Goal: Task Accomplishment & Management: Use online tool/utility

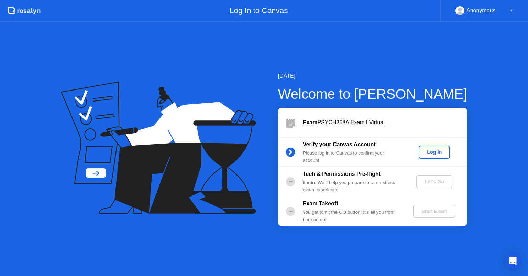
click at [436, 151] on div "Log In" at bounding box center [435, 152] width 26 height 6
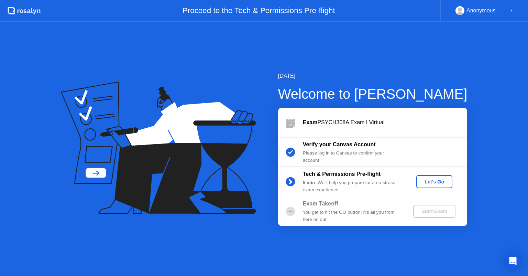
click at [430, 179] on div "Let's Go" at bounding box center [434, 182] width 31 height 6
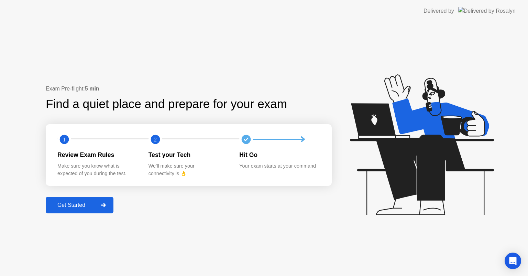
click at [67, 200] on button "Get Started" at bounding box center [80, 205] width 68 height 17
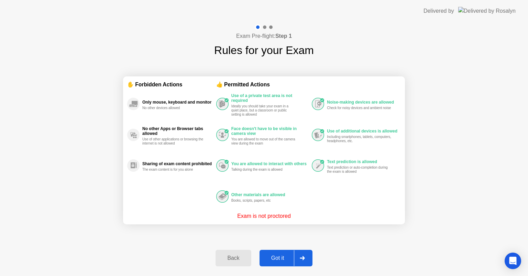
click at [278, 259] on div "Got it" at bounding box center [278, 258] width 32 height 6
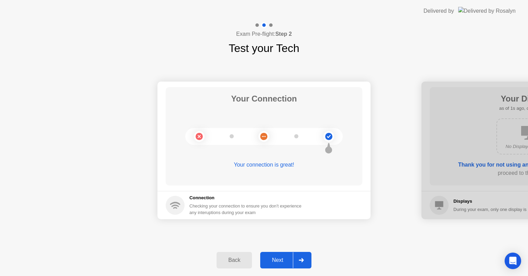
click at [278, 259] on div "Next" at bounding box center [277, 260] width 31 height 6
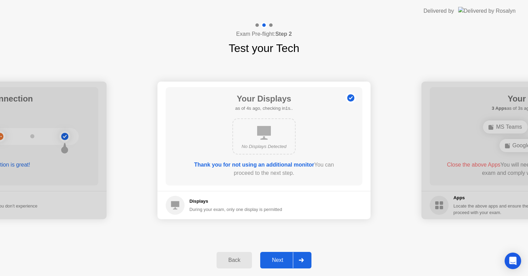
click at [278, 259] on div "Next" at bounding box center [277, 260] width 31 height 6
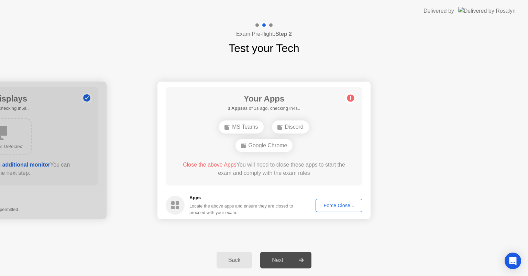
click at [337, 205] on div "Force Close..." at bounding box center [339, 206] width 42 height 6
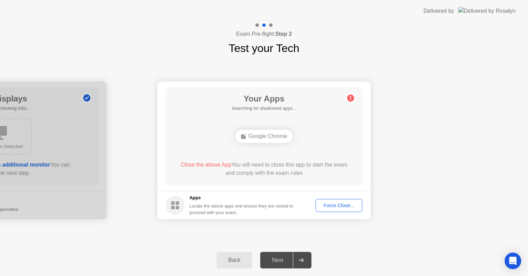
click at [330, 204] on div "Force Close..." at bounding box center [339, 206] width 42 height 6
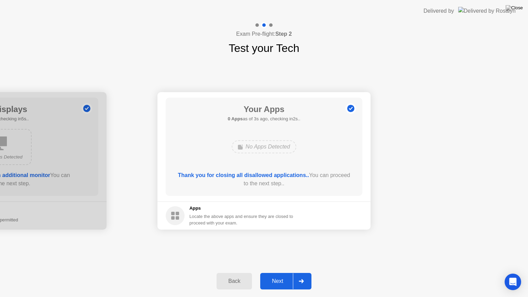
click at [281, 276] on div "Next" at bounding box center [277, 281] width 31 height 6
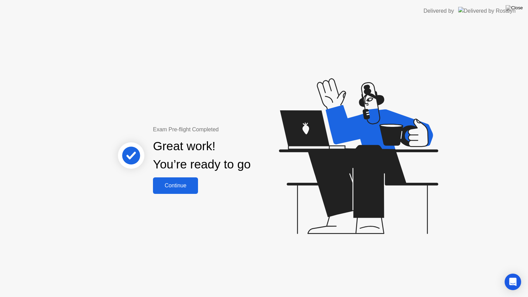
click at [187, 183] on div "Continue" at bounding box center [175, 186] width 41 height 6
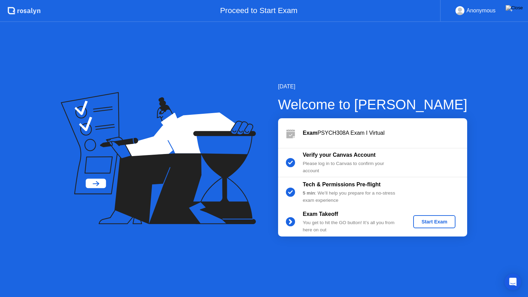
click at [435, 223] on div "Start Exam" at bounding box center [434, 222] width 37 height 6
